Goal: Task Accomplishment & Management: Complete application form

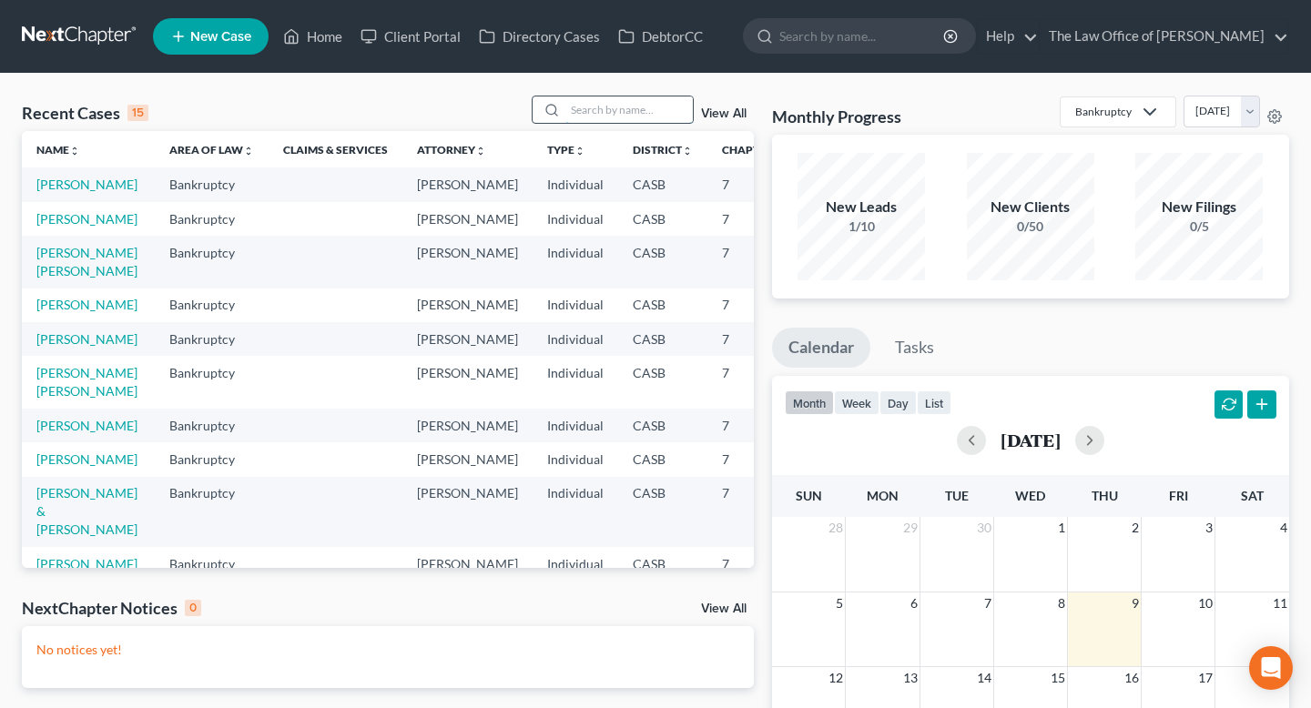
click at [627, 101] on input "search" at bounding box center [629, 110] width 127 height 26
click at [334, 46] on link "Home" at bounding box center [312, 36] width 77 height 33
click at [310, 45] on link "Home" at bounding box center [312, 36] width 77 height 33
click at [209, 32] on span "New Case" at bounding box center [220, 37] width 61 height 14
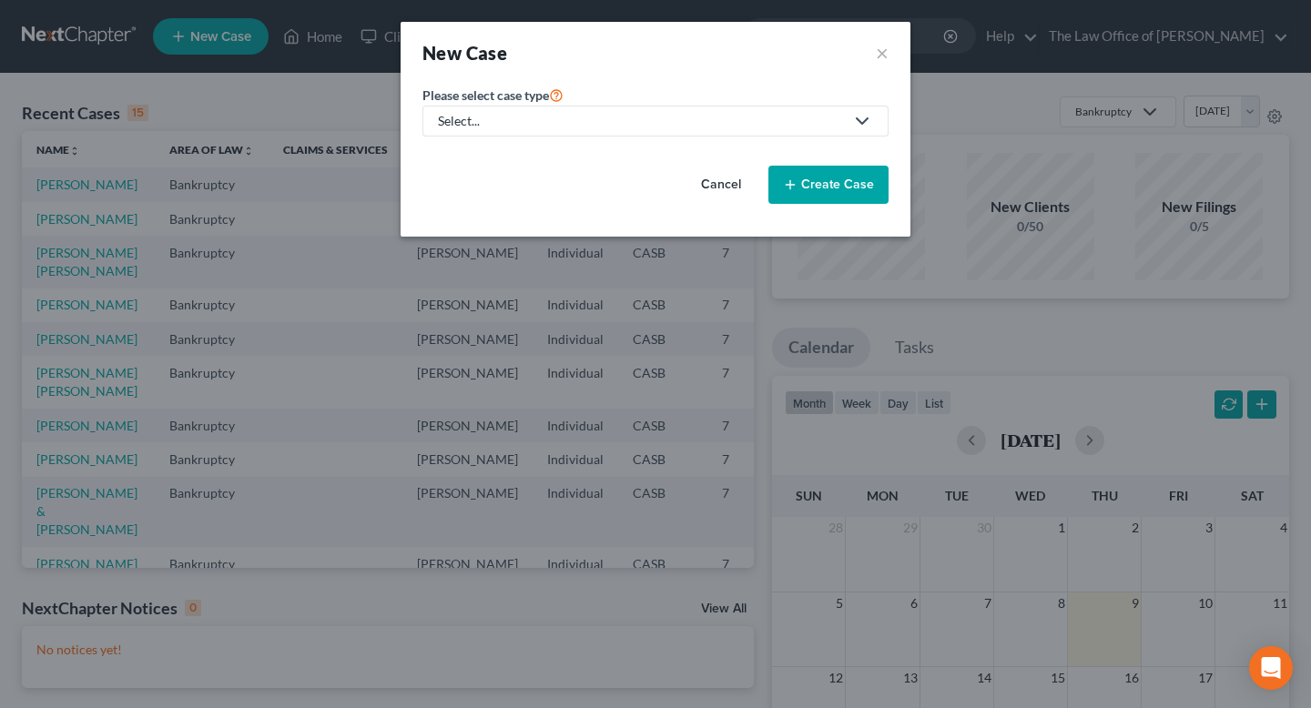
click at [535, 115] on div "Select..." at bounding box center [641, 121] width 406 height 18
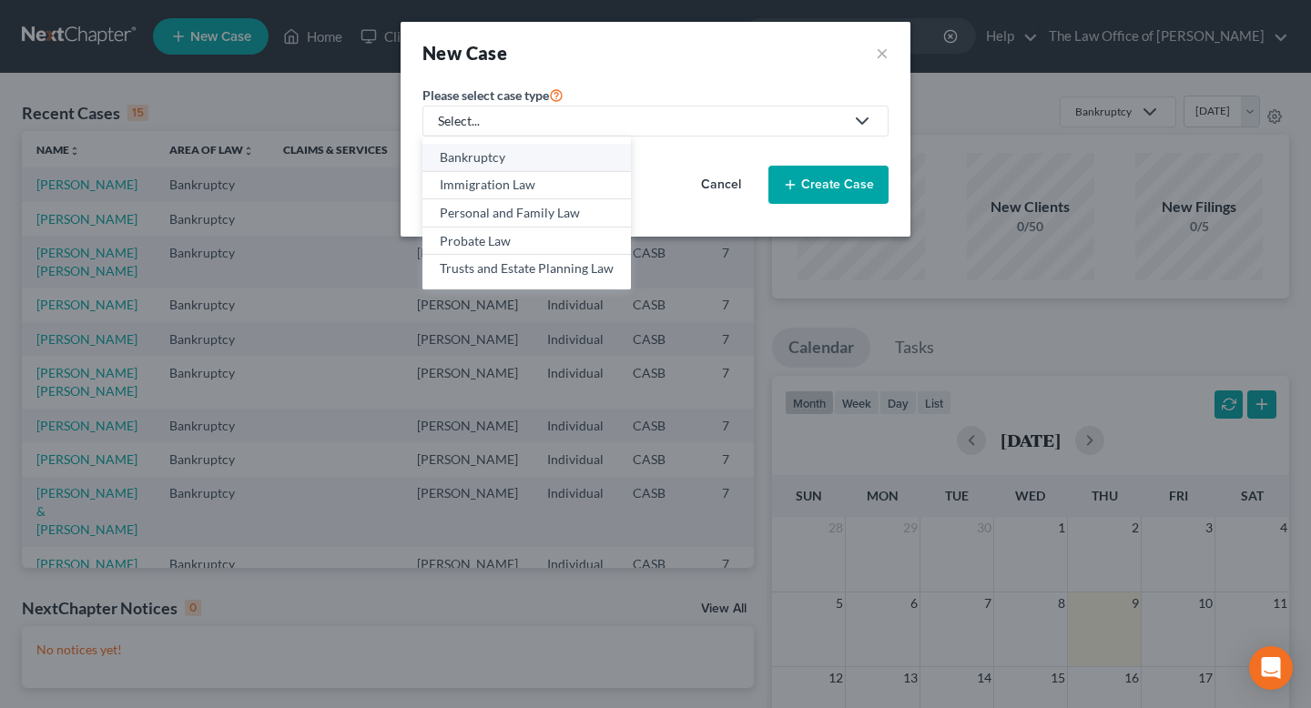
click at [496, 163] on div "Bankruptcy" at bounding box center [527, 157] width 174 height 18
select select "10"
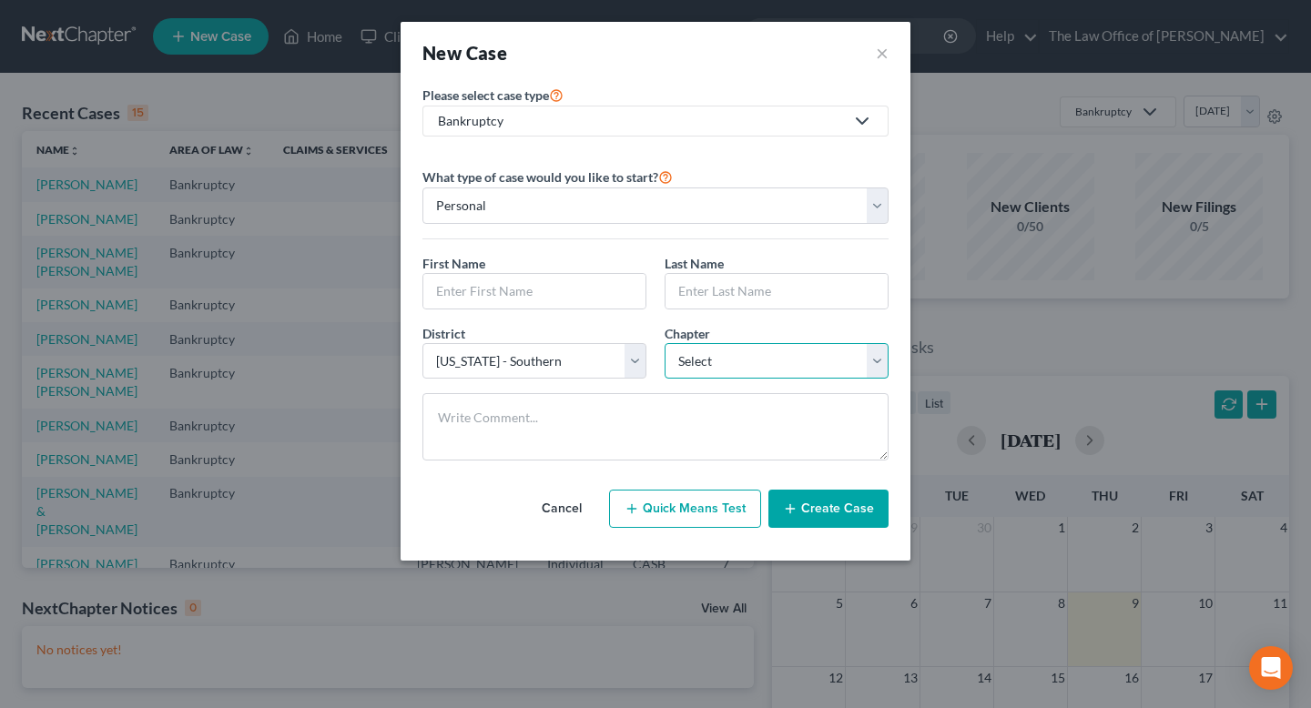
click at [727, 372] on select "Select 7 11 12 13" at bounding box center [777, 361] width 224 height 36
select select "0"
click at [665, 343] on select "Select 7 11 12 13" at bounding box center [777, 361] width 224 height 36
drag, startPoint x: 727, startPoint y: 372, endPoint x: 530, endPoint y: 363, distance: 196.9
click at [530, 363] on select "Select [US_STATE] - [GEOGRAPHIC_DATA] [US_STATE] - [GEOGRAPHIC_DATA][US_STATE] …" at bounding box center [535, 361] width 224 height 36
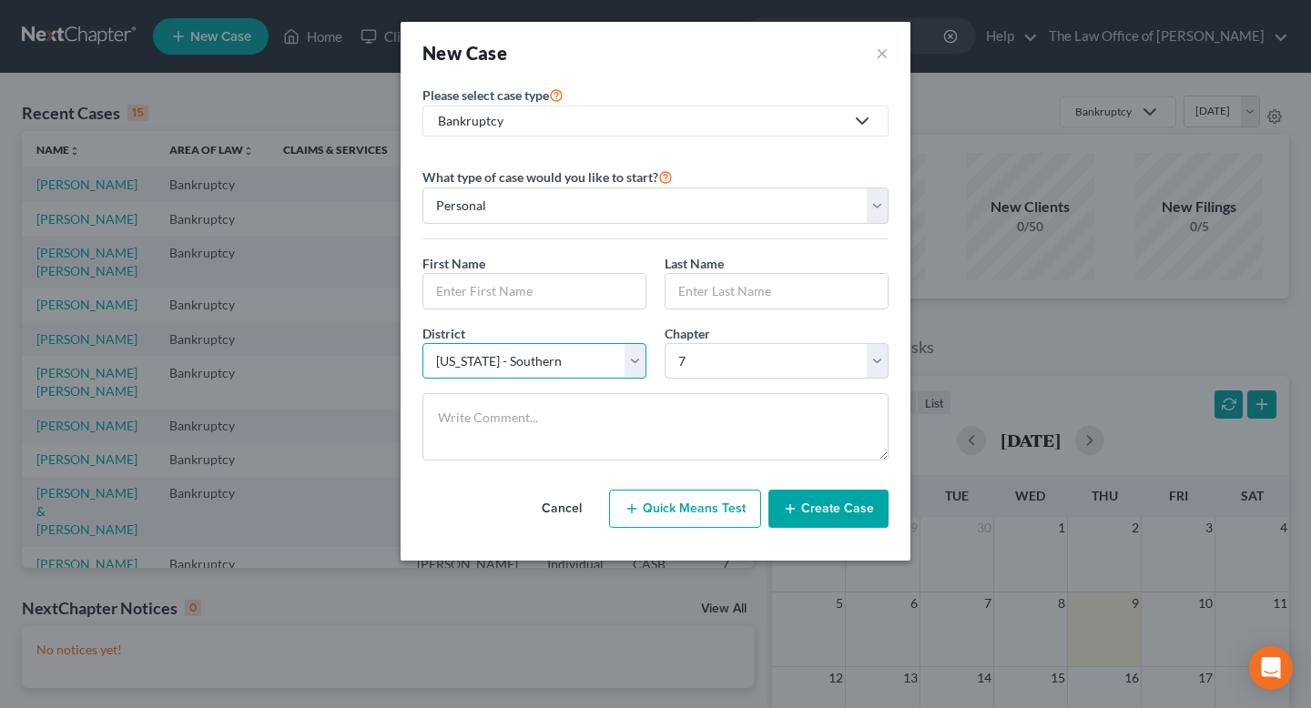
click at [423, 343] on select "Select [US_STATE] - [GEOGRAPHIC_DATA] [US_STATE] - [GEOGRAPHIC_DATA][US_STATE] …" at bounding box center [535, 361] width 224 height 36
click at [517, 301] on input "text" at bounding box center [534, 291] width 222 height 35
click at [576, 259] on div "First Name *" at bounding box center [534, 282] width 242 height 56
click at [566, 300] on input "text" at bounding box center [534, 291] width 222 height 35
click at [601, 361] on select "Select [US_STATE] - [GEOGRAPHIC_DATA] [US_STATE] - [GEOGRAPHIC_DATA][US_STATE] …" at bounding box center [535, 361] width 224 height 36
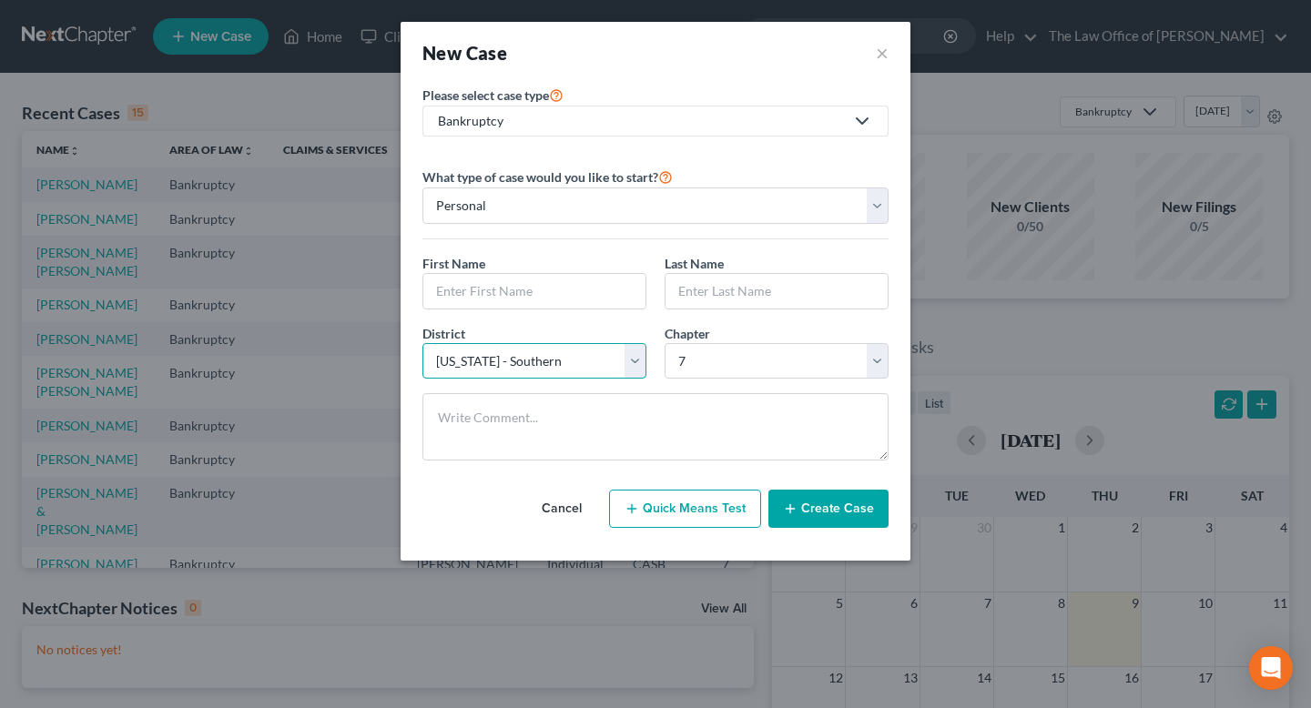
click at [423, 343] on select "Select [US_STATE] - [GEOGRAPHIC_DATA] [US_STATE] - [GEOGRAPHIC_DATA][US_STATE] …" at bounding box center [535, 361] width 224 height 36
click at [759, 365] on select "Select 7 11 12 13" at bounding box center [777, 361] width 224 height 36
click at [665, 343] on select "Select 7 11 12 13" at bounding box center [777, 361] width 224 height 36
click at [729, 353] on select "Select 7 11 12 13" at bounding box center [777, 361] width 224 height 36
click at [665, 343] on select "Select 7 11 12 13" at bounding box center [777, 361] width 224 height 36
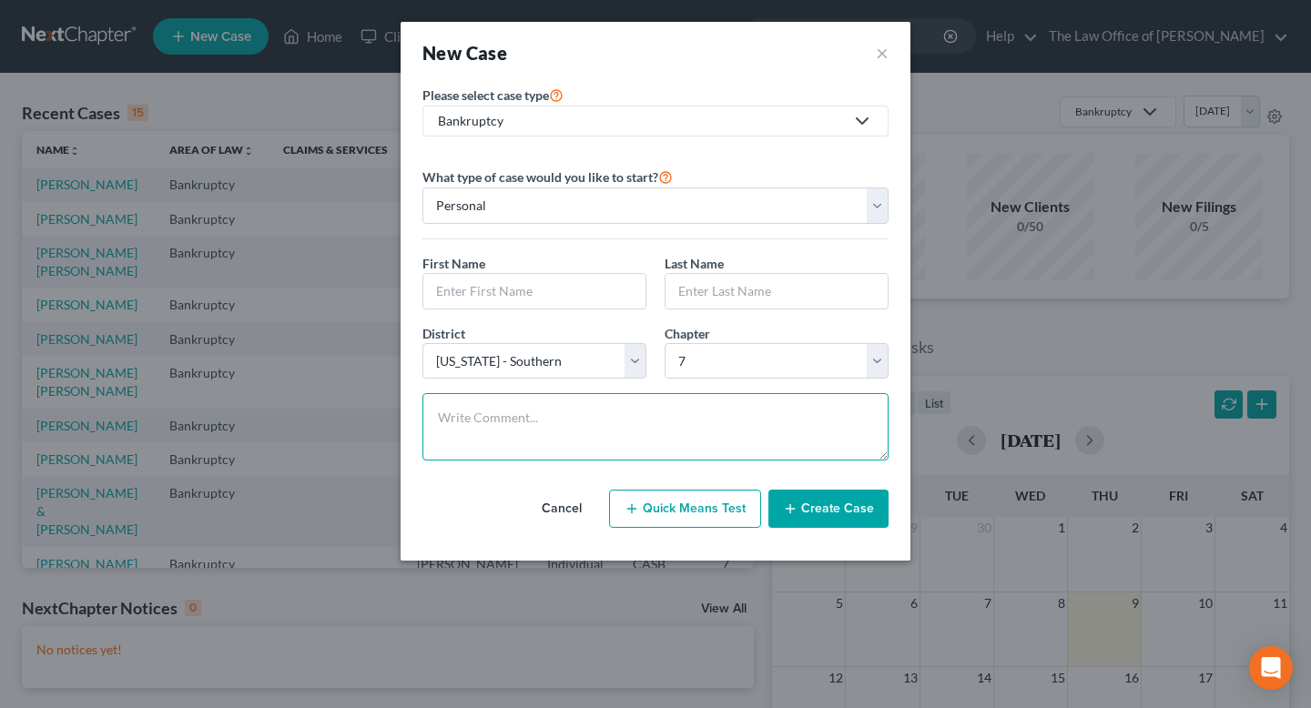
click at [586, 424] on textarea at bounding box center [656, 426] width 466 height 67
click at [738, 366] on select "Select 7 11 12 13" at bounding box center [777, 361] width 224 height 36
click at [665, 343] on select "Select 7 11 12 13" at bounding box center [777, 361] width 224 height 36
click at [734, 356] on select "Select 7 11 12 13" at bounding box center [777, 361] width 224 height 36
click at [665, 343] on select "Select 7 11 12 13" at bounding box center [777, 361] width 224 height 36
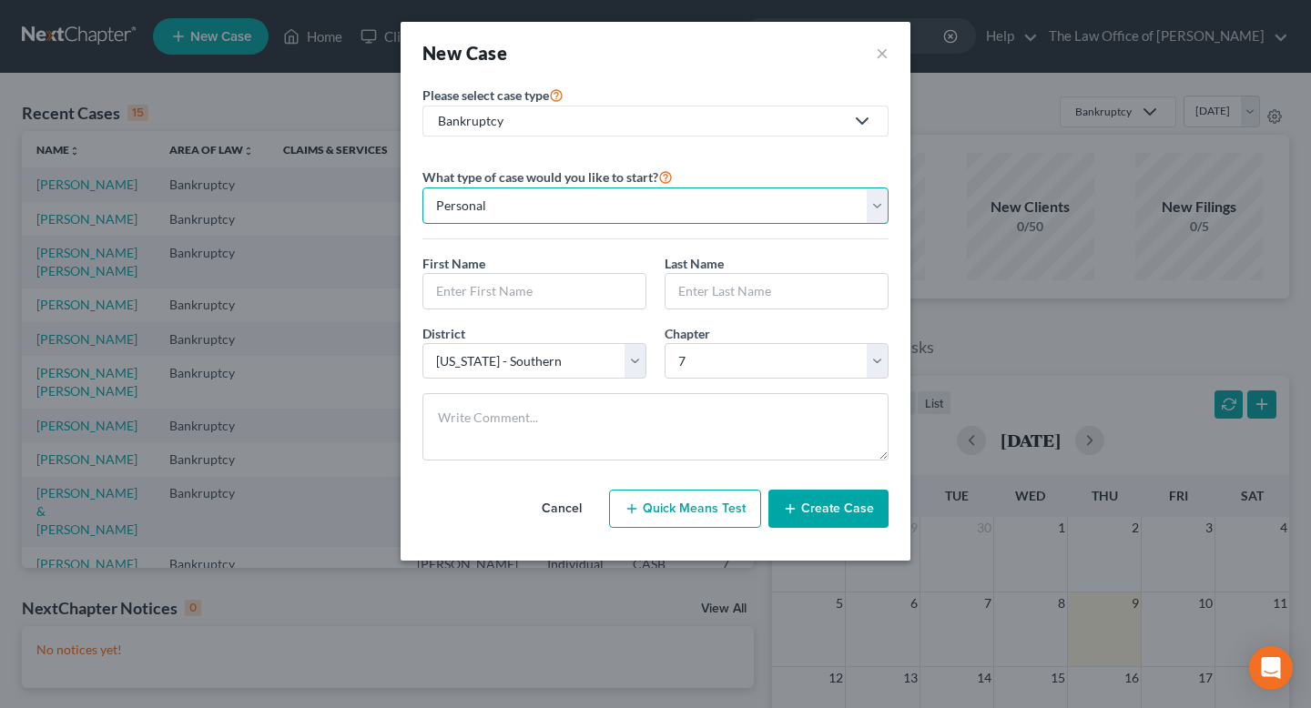
click at [628, 193] on select "Personal Business" at bounding box center [656, 206] width 466 height 36
click at [423, 188] on select "Personal Business" at bounding box center [656, 206] width 466 height 36
click at [554, 285] on input "text" at bounding box center [534, 291] width 222 height 35
click at [729, 299] on input "text" at bounding box center [777, 291] width 222 height 35
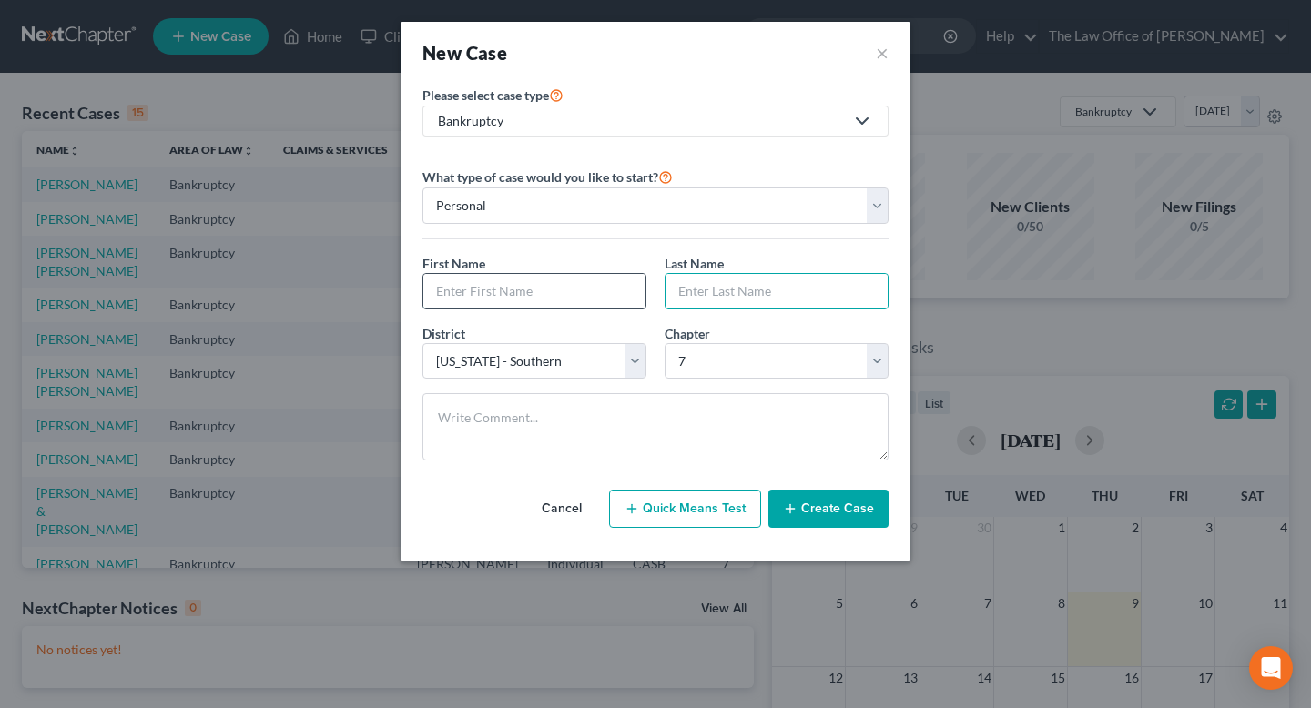
click at [603, 291] on input "text" at bounding box center [534, 291] width 222 height 35
click at [723, 294] on input "text" at bounding box center [777, 291] width 222 height 35
click at [588, 289] on input "text" at bounding box center [534, 291] width 222 height 35
click at [800, 291] on input "text" at bounding box center [777, 291] width 222 height 35
click at [644, 291] on div at bounding box center [535, 291] width 224 height 36
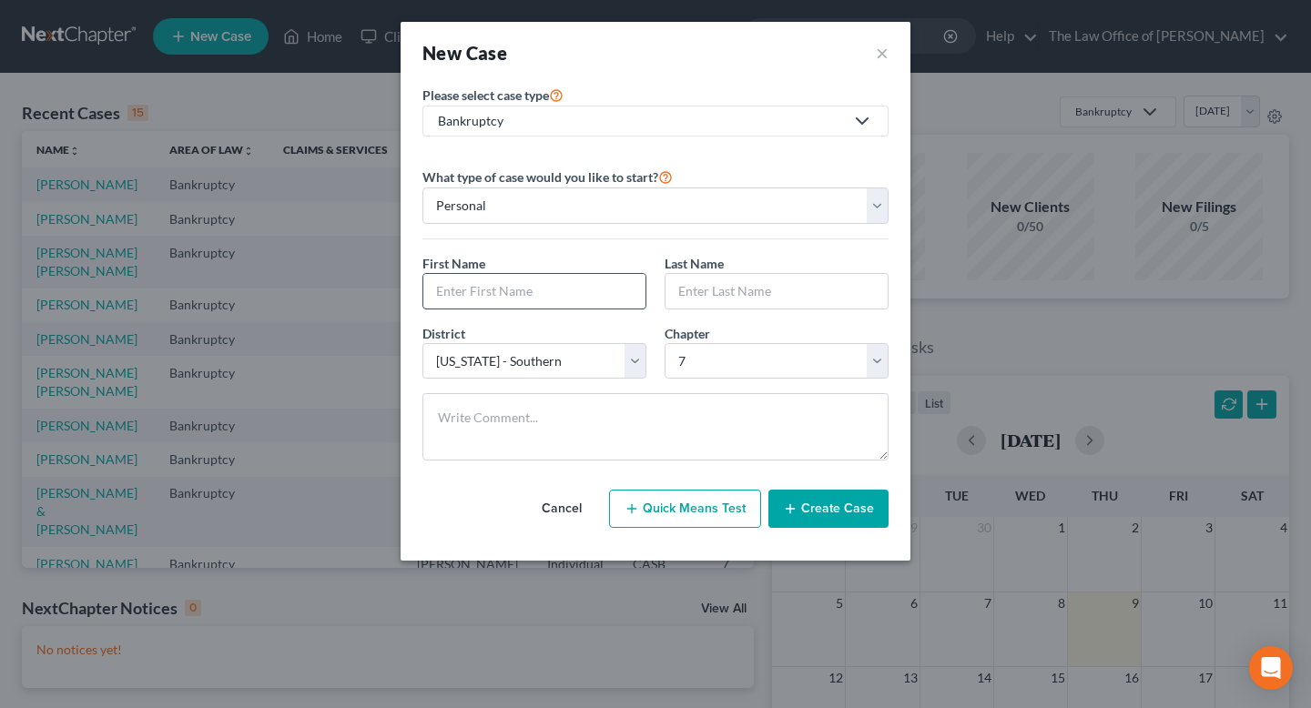
click at [584, 293] on input "text" at bounding box center [534, 291] width 222 height 35
click at [747, 303] on input "text" at bounding box center [777, 291] width 222 height 35
click at [537, 302] on input "text" at bounding box center [534, 291] width 222 height 35
click at [735, 302] on input "text" at bounding box center [777, 291] width 222 height 35
click at [594, 301] on input "text" at bounding box center [534, 291] width 222 height 35
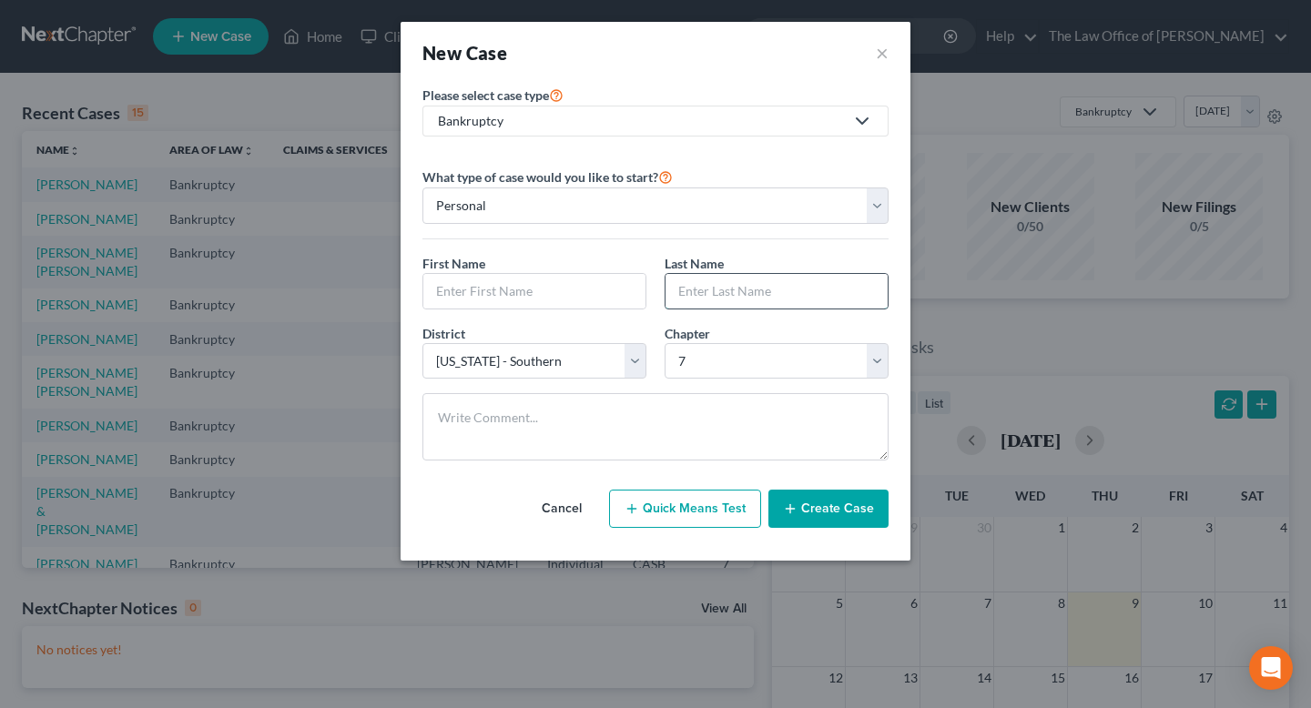
click at [758, 301] on input "text" at bounding box center [777, 291] width 222 height 35
click at [642, 299] on input "text" at bounding box center [534, 291] width 222 height 35
click at [706, 296] on input "text" at bounding box center [777, 291] width 222 height 35
click at [577, 296] on input "text" at bounding box center [534, 291] width 222 height 35
click at [556, 295] on input "text" at bounding box center [534, 291] width 222 height 35
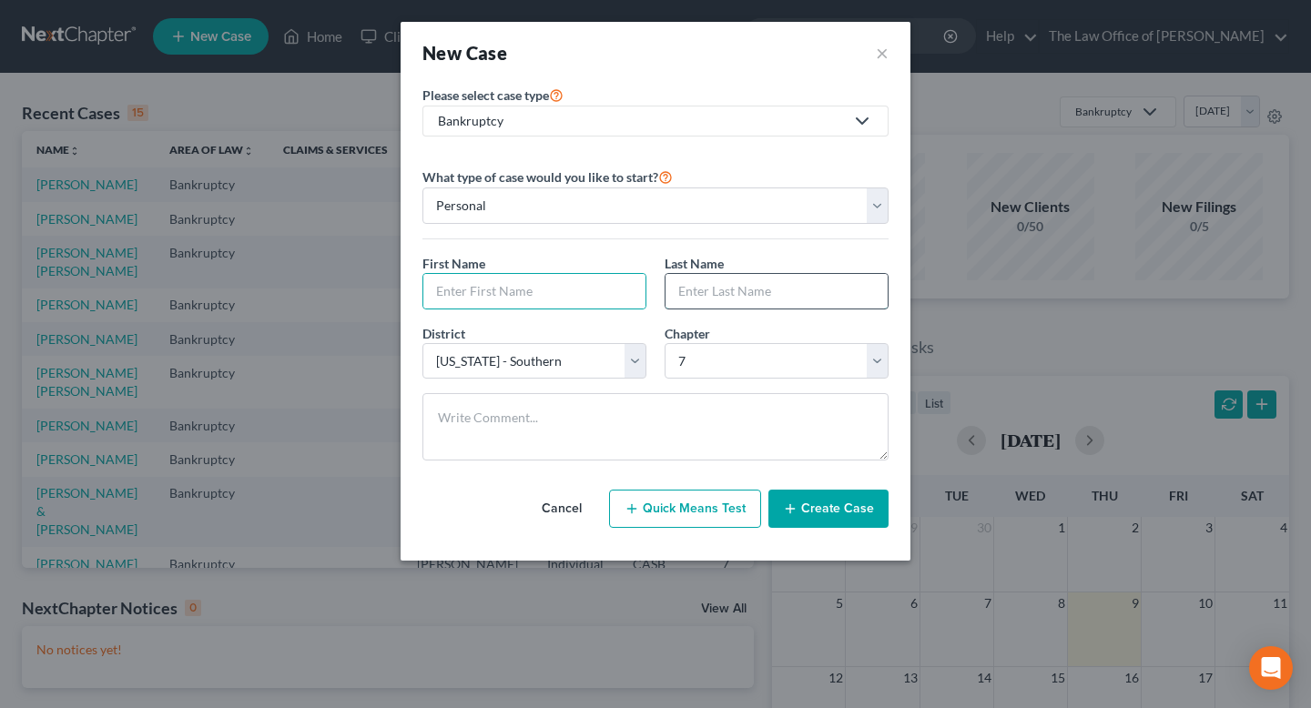
click at [771, 295] on input "text" at bounding box center [777, 291] width 222 height 35
click at [636, 295] on input "text" at bounding box center [534, 291] width 222 height 35
click at [764, 295] on input "text" at bounding box center [777, 291] width 222 height 35
click at [618, 295] on input "text" at bounding box center [534, 291] width 222 height 35
click at [761, 295] on input "text" at bounding box center [777, 291] width 222 height 35
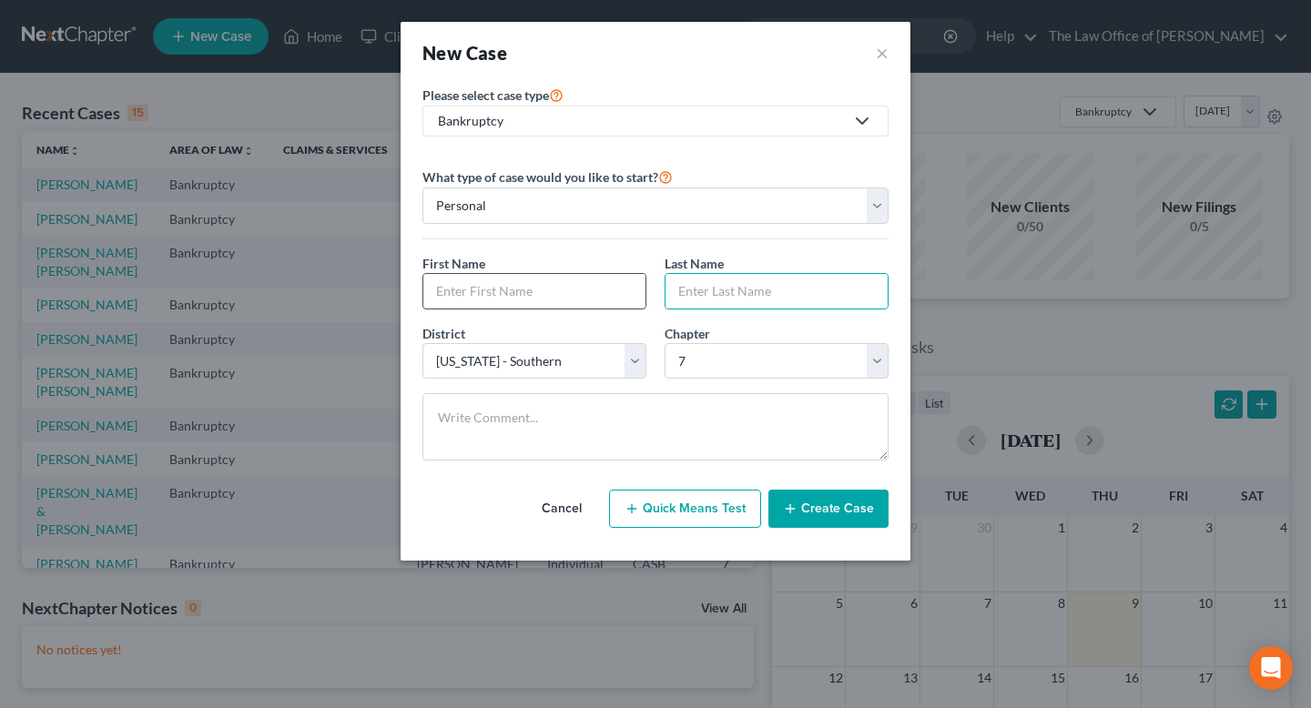
click at [585, 295] on input "text" at bounding box center [534, 291] width 222 height 35
click at [776, 295] on input "text" at bounding box center [777, 291] width 222 height 35
click at [545, 295] on input "text" at bounding box center [534, 291] width 222 height 35
click at [749, 295] on input "text" at bounding box center [777, 291] width 222 height 35
click at [595, 295] on input "text" at bounding box center [534, 291] width 222 height 35
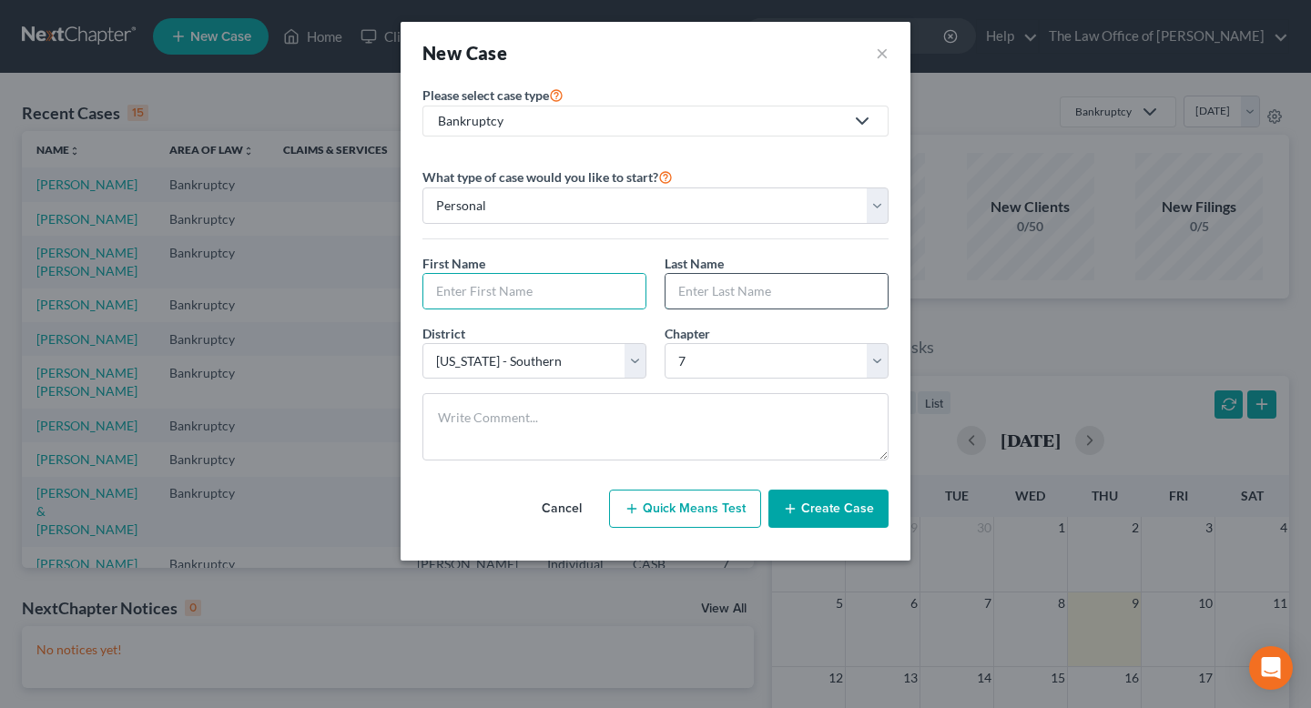
click at [761, 295] on input "text" at bounding box center [777, 291] width 222 height 35
click at [561, 293] on input "text" at bounding box center [534, 291] width 222 height 35
click at [749, 293] on input "text" at bounding box center [777, 291] width 222 height 35
click at [547, 283] on input "text" at bounding box center [534, 291] width 222 height 35
click at [762, 283] on input "text" at bounding box center [777, 291] width 222 height 35
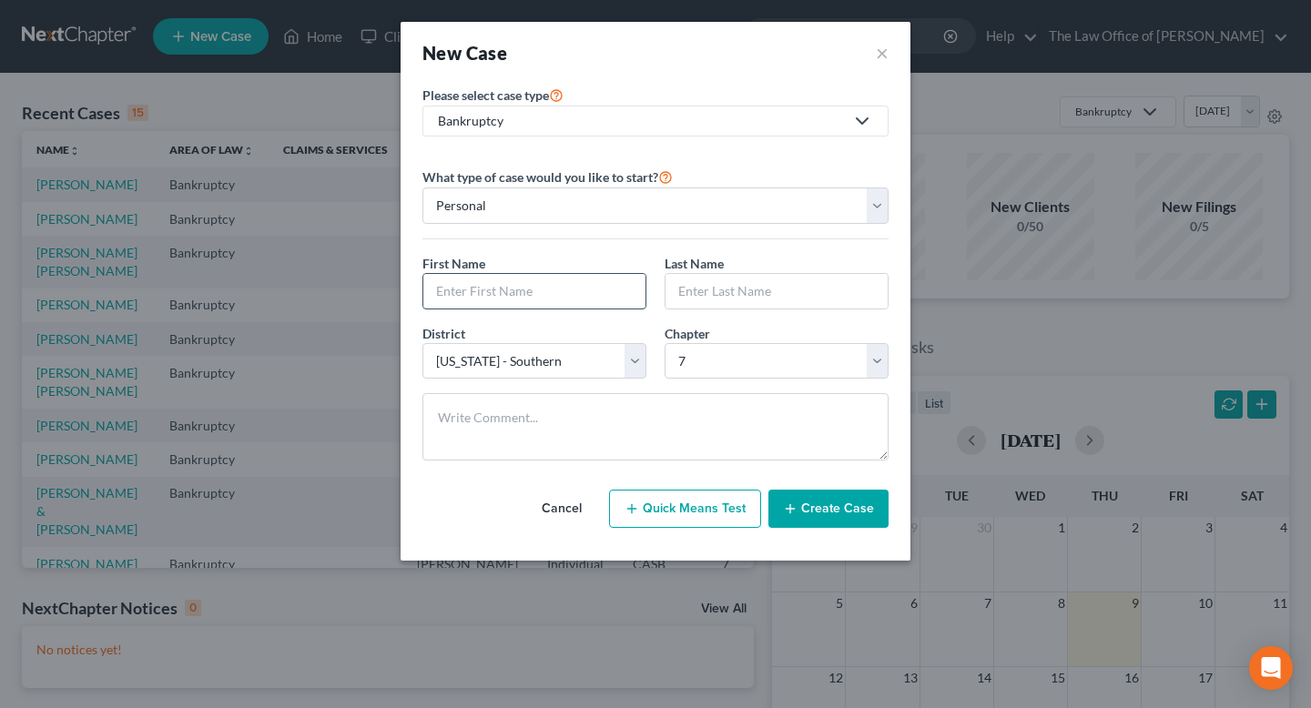
click at [553, 290] on input "text" at bounding box center [534, 291] width 222 height 35
click at [726, 291] on input "text" at bounding box center [777, 291] width 222 height 35
click at [567, 291] on input "text" at bounding box center [534, 291] width 222 height 35
click at [744, 294] on input "text" at bounding box center [777, 291] width 222 height 35
click at [586, 295] on input "text" at bounding box center [534, 291] width 222 height 35
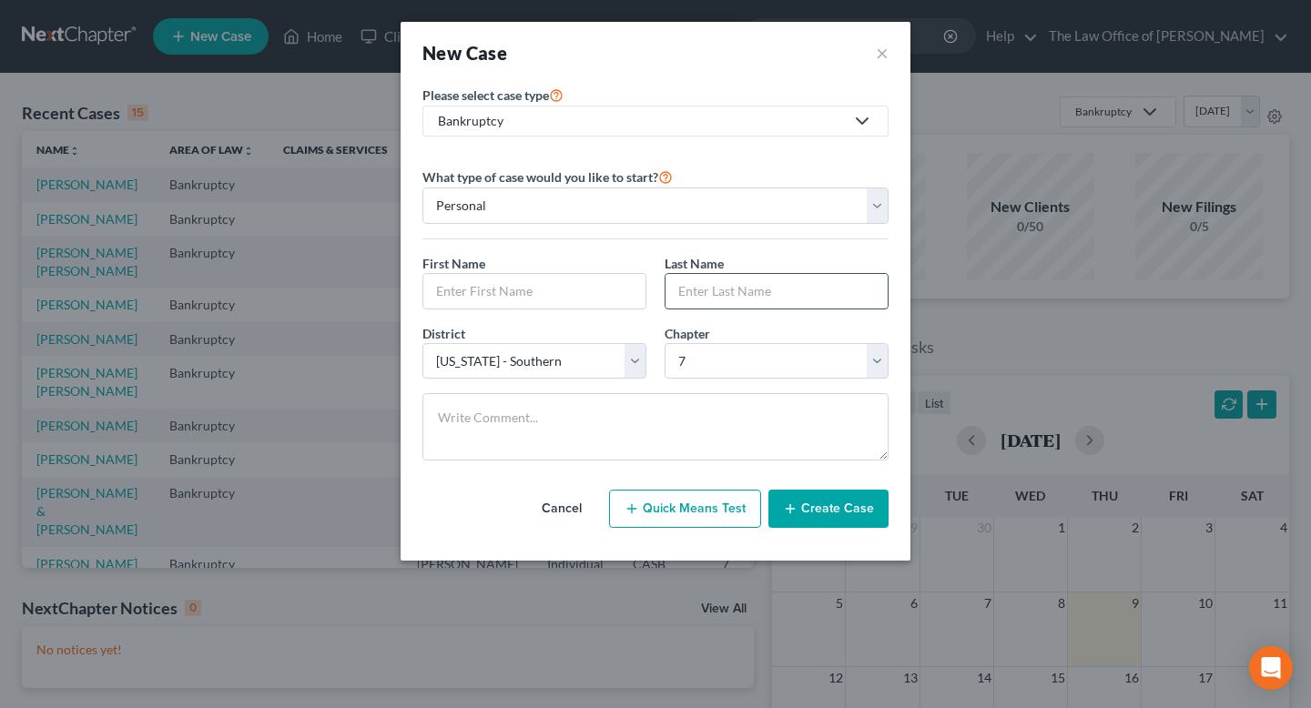
click at [737, 296] on input "text" at bounding box center [777, 291] width 222 height 35
click at [550, 298] on input "text" at bounding box center [534, 291] width 222 height 35
click at [809, 286] on input "text" at bounding box center [777, 291] width 222 height 35
click at [584, 283] on input "text" at bounding box center [534, 291] width 222 height 35
click at [733, 283] on input "text" at bounding box center [777, 291] width 222 height 35
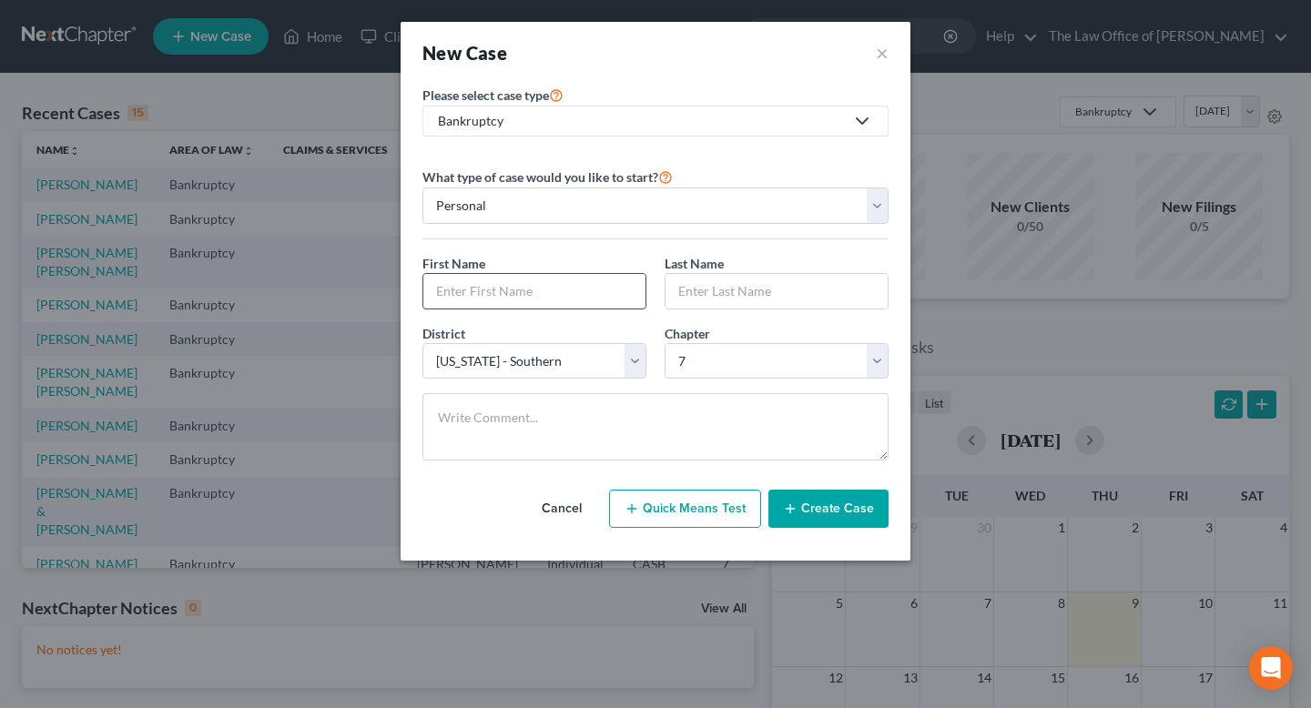
click at [616, 292] on input "text" at bounding box center [534, 291] width 222 height 35
click at [739, 293] on input "text" at bounding box center [777, 291] width 222 height 35
click at [566, 293] on input "text" at bounding box center [534, 291] width 222 height 35
click at [726, 301] on input "text" at bounding box center [777, 291] width 222 height 35
click at [574, 294] on input "text" at bounding box center [534, 291] width 222 height 35
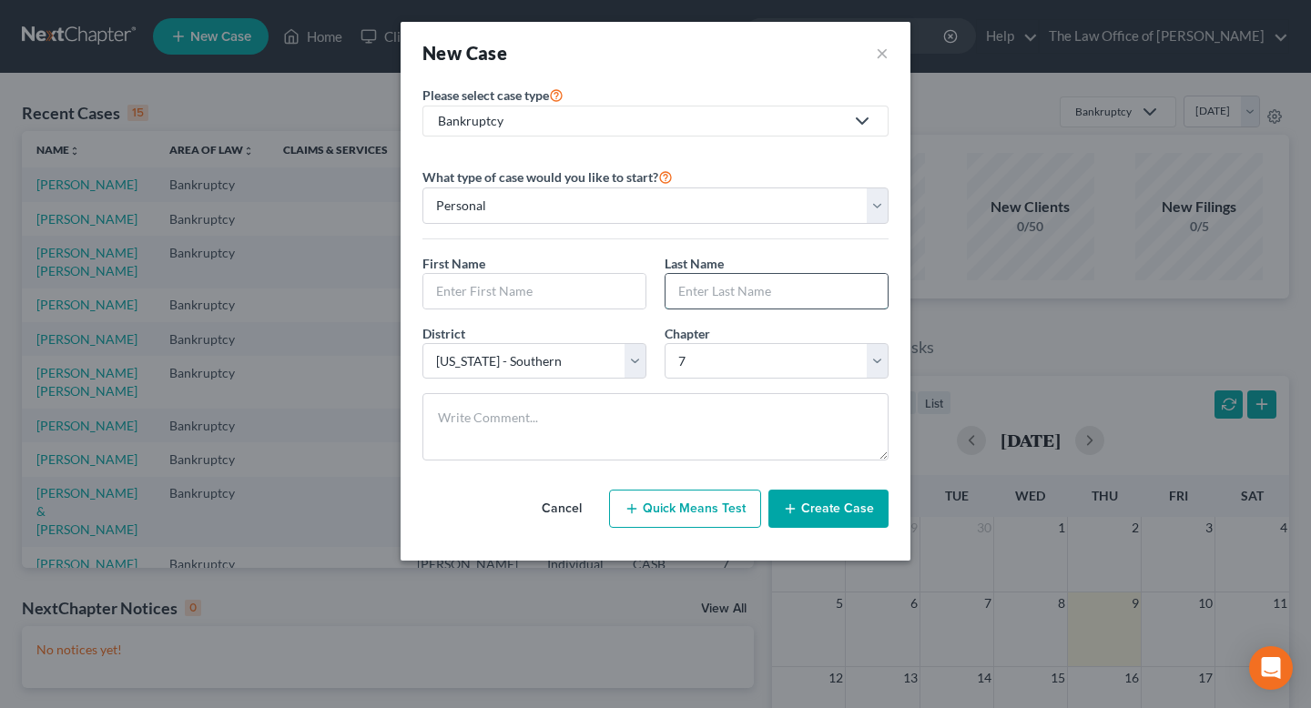
click at [713, 286] on input "text" at bounding box center [777, 291] width 222 height 35
click at [592, 286] on input "text" at bounding box center [534, 291] width 222 height 35
click at [703, 286] on input "text" at bounding box center [777, 291] width 222 height 35
click at [586, 286] on input "text" at bounding box center [534, 291] width 222 height 35
click at [737, 288] on input "text" at bounding box center [777, 291] width 222 height 35
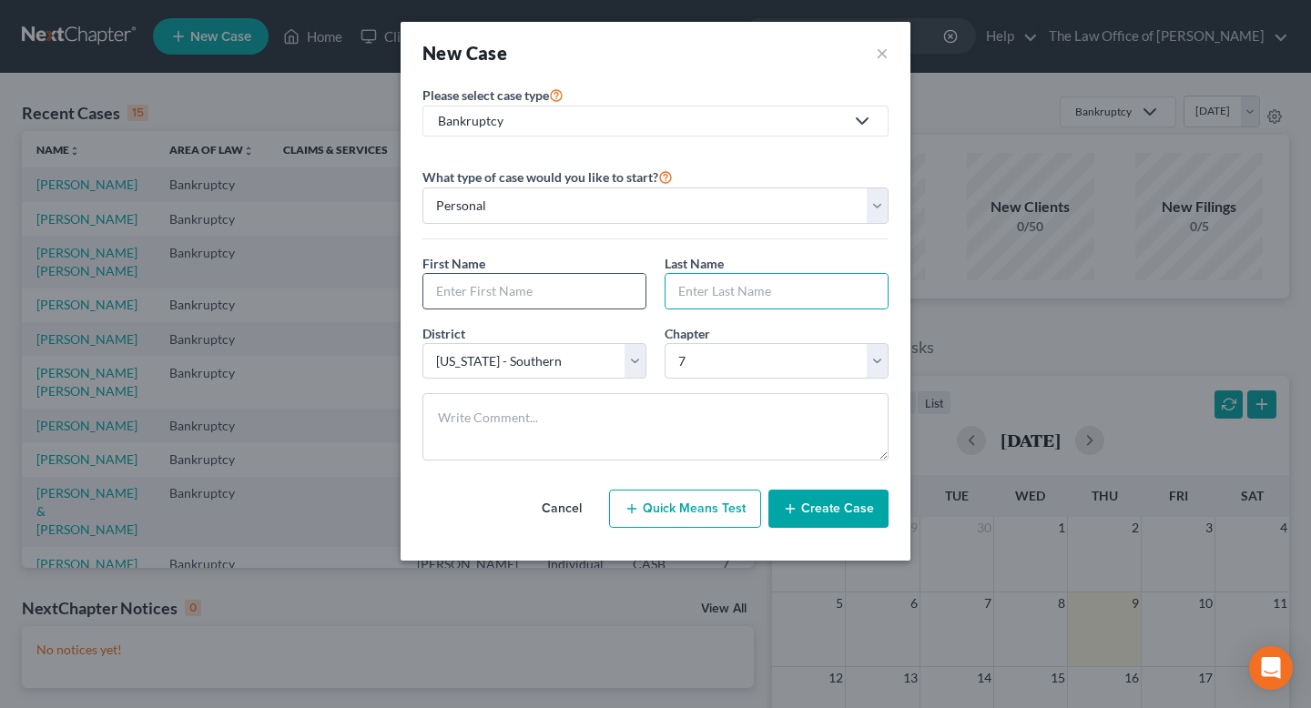
click at [586, 288] on input "text" at bounding box center [534, 291] width 222 height 35
click at [702, 291] on input "text" at bounding box center [777, 291] width 222 height 35
click at [615, 314] on div "First Name * Last Name *" at bounding box center [655, 289] width 484 height 70
click at [647, 303] on div "First Name *" at bounding box center [534, 282] width 242 height 56
click at [642, 303] on input "text" at bounding box center [534, 291] width 222 height 35
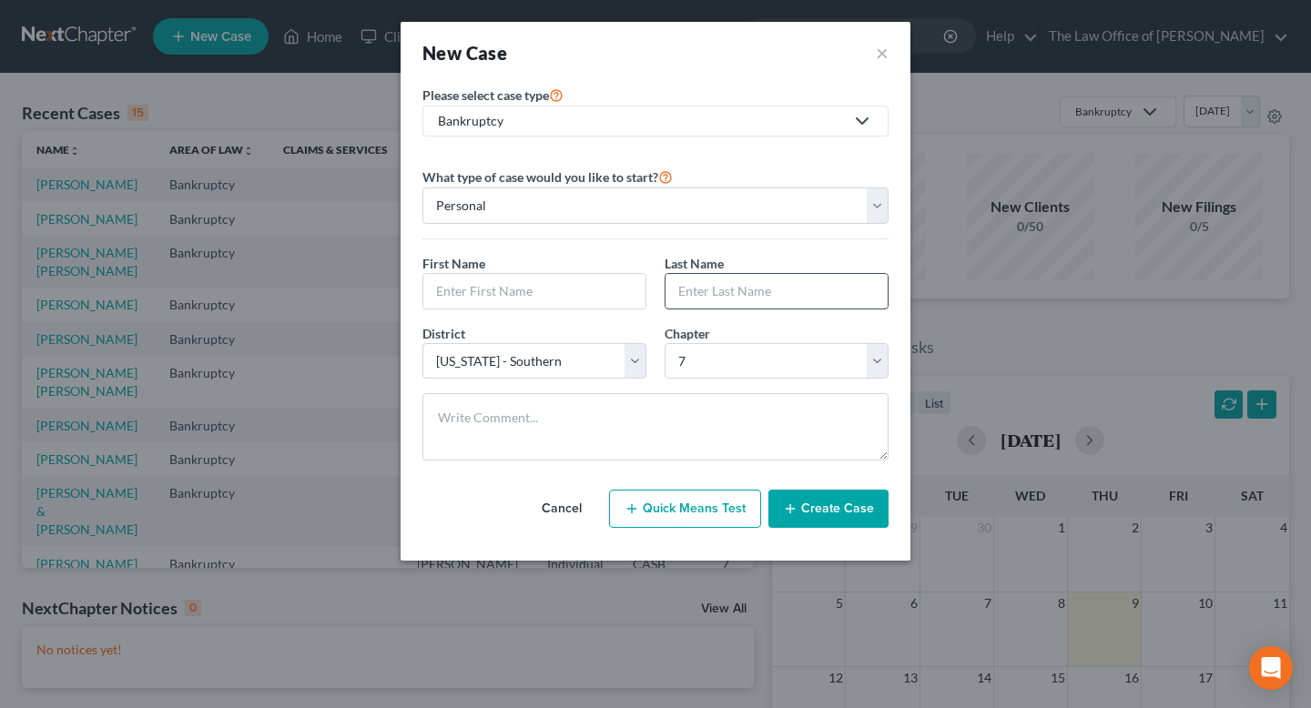
click at [722, 303] on input "text" at bounding box center [777, 291] width 222 height 35
click at [578, 294] on input "text" at bounding box center [534, 291] width 222 height 35
click at [754, 294] on input "text" at bounding box center [777, 291] width 222 height 35
click at [597, 294] on input "text" at bounding box center [534, 291] width 222 height 35
click at [719, 294] on input "text" at bounding box center [777, 291] width 222 height 35
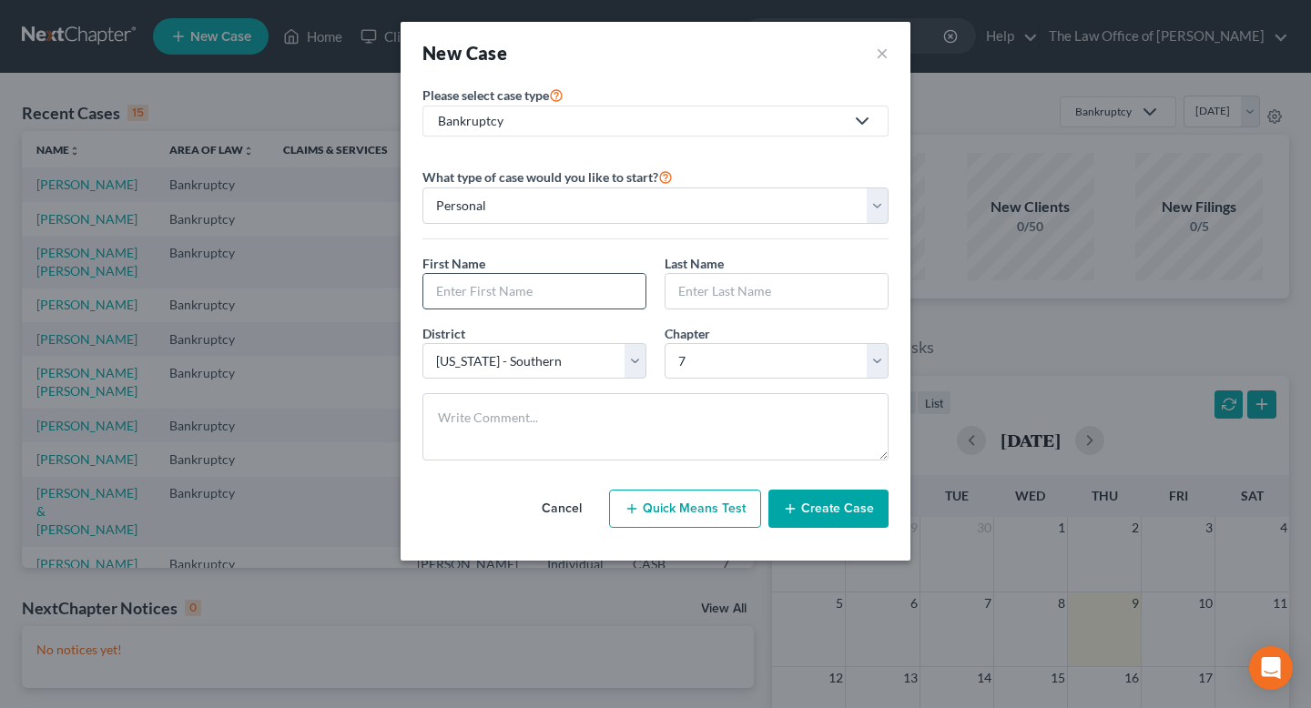
click at [600, 294] on input "text" at bounding box center [534, 291] width 222 height 35
click at [712, 294] on input "text" at bounding box center [777, 291] width 222 height 35
click at [580, 295] on input "text" at bounding box center [534, 291] width 222 height 35
click at [708, 295] on input "text" at bounding box center [777, 291] width 222 height 35
click at [605, 295] on input "text" at bounding box center [534, 291] width 222 height 35
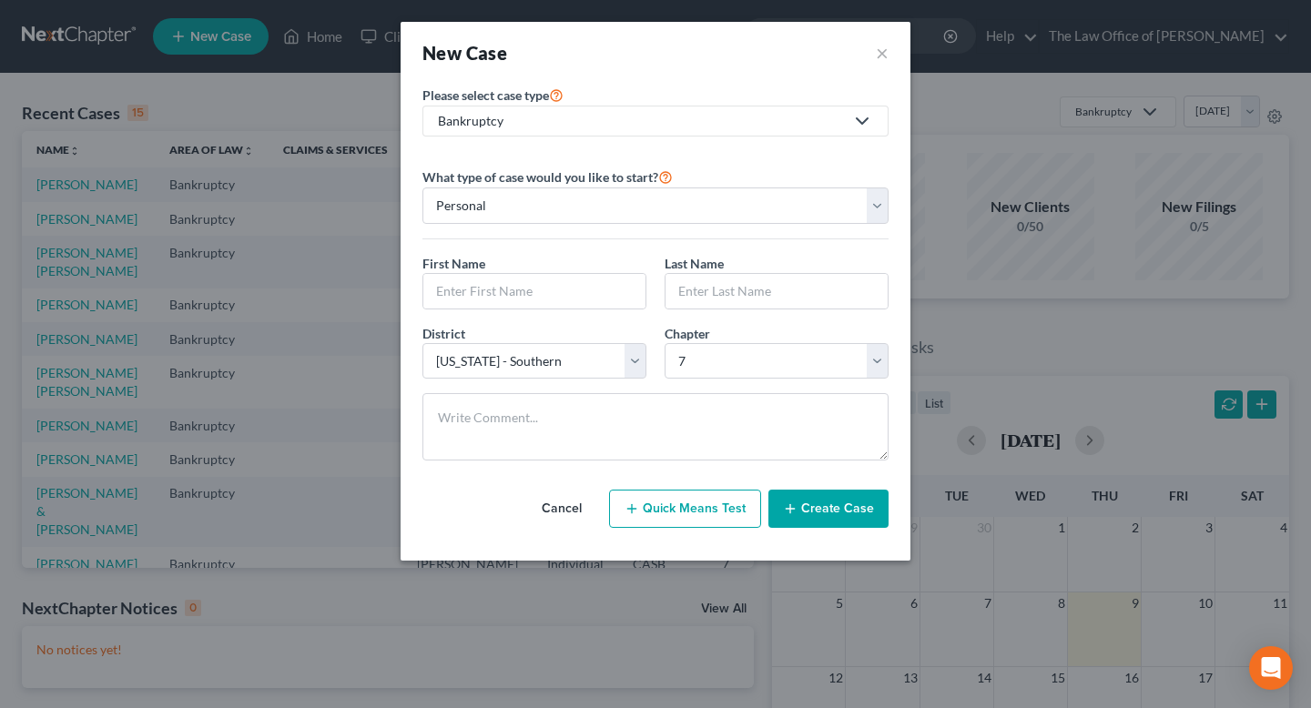
click at [691, 311] on div "First Name * Last Name *" at bounding box center [655, 289] width 484 height 70
click at [677, 304] on input "text" at bounding box center [777, 291] width 222 height 35
click at [616, 303] on input "text" at bounding box center [534, 291] width 222 height 35
click at [744, 304] on input "text" at bounding box center [777, 291] width 222 height 35
click at [576, 300] on input "text" at bounding box center [534, 291] width 222 height 35
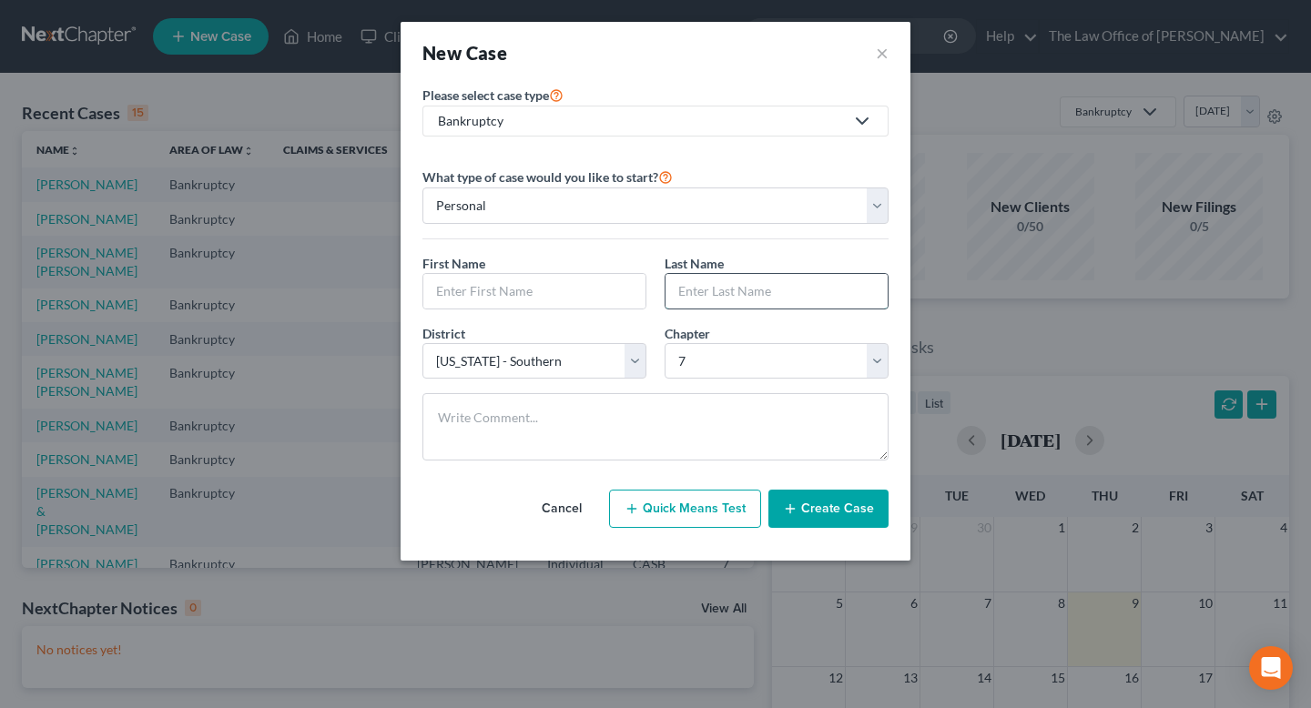
click at [733, 299] on input "text" at bounding box center [777, 291] width 222 height 35
click at [586, 310] on div "First Name * Last Name *" at bounding box center [655, 289] width 484 height 70
click at [570, 292] on input "text" at bounding box center [534, 291] width 222 height 35
click at [784, 298] on input "text" at bounding box center [777, 291] width 222 height 35
click at [575, 300] on input "text" at bounding box center [534, 291] width 222 height 35
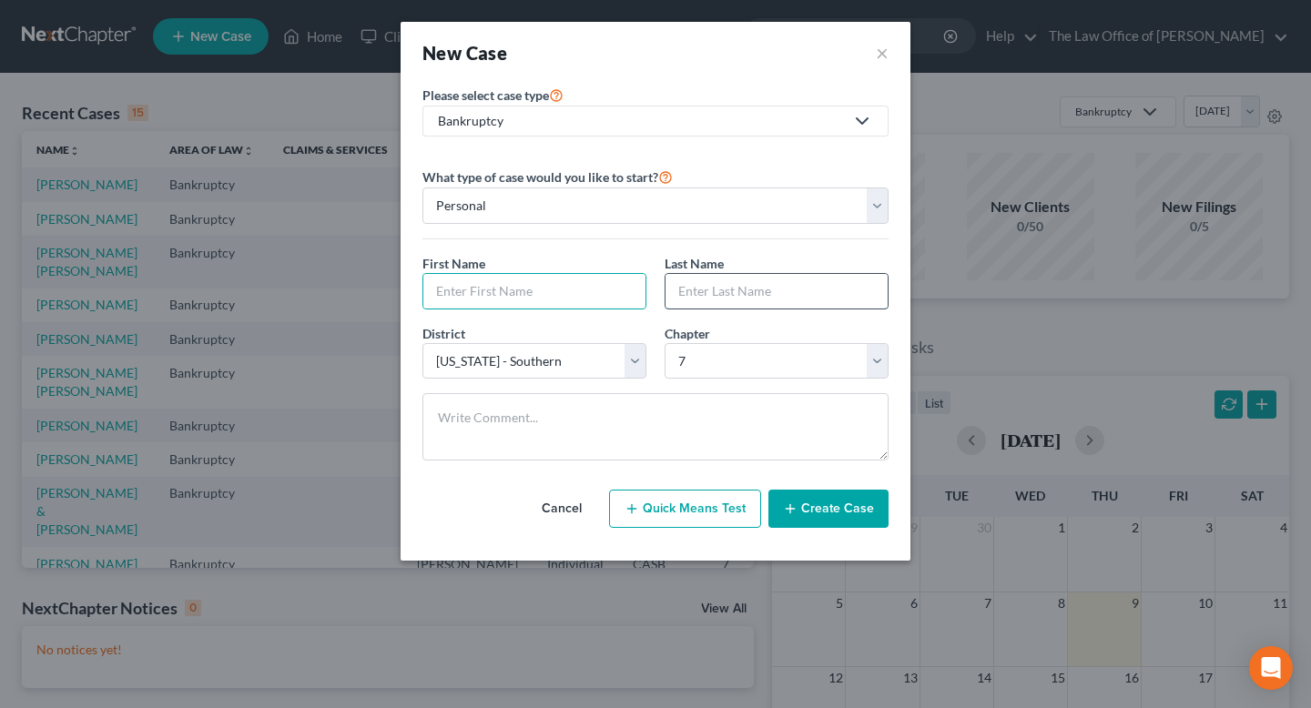
click at [727, 305] on input "text" at bounding box center [777, 291] width 222 height 35
click at [561, 300] on input "text" at bounding box center [534, 291] width 222 height 35
click at [747, 301] on input "text" at bounding box center [777, 291] width 222 height 35
click at [574, 301] on input "text" at bounding box center [534, 291] width 222 height 35
click at [721, 280] on input "text" at bounding box center [777, 291] width 222 height 35
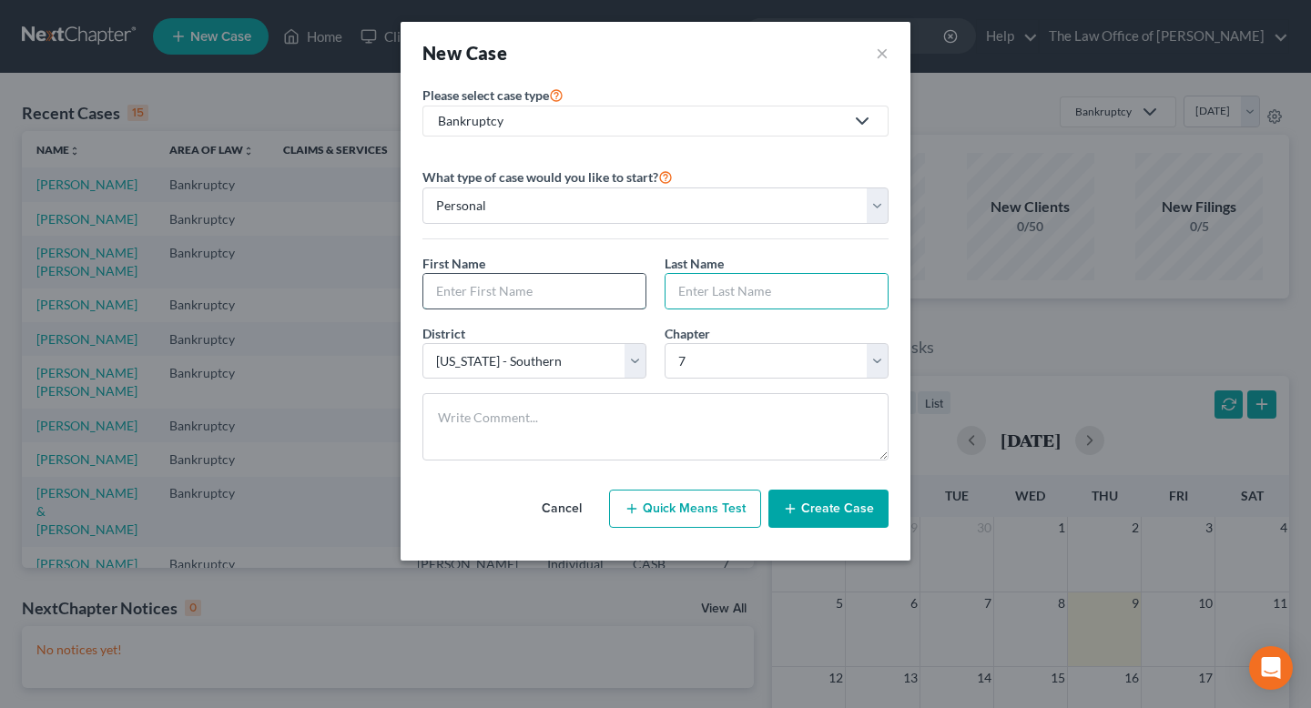
click at [550, 301] on input "text" at bounding box center [534, 291] width 222 height 35
click at [723, 301] on input "text" at bounding box center [777, 291] width 222 height 35
click at [569, 301] on input "text" at bounding box center [534, 291] width 222 height 35
click at [759, 295] on input "text" at bounding box center [777, 291] width 222 height 35
click at [882, 51] on button "×" at bounding box center [882, 52] width 13 height 25
